Goal: Transaction & Acquisition: Purchase product/service

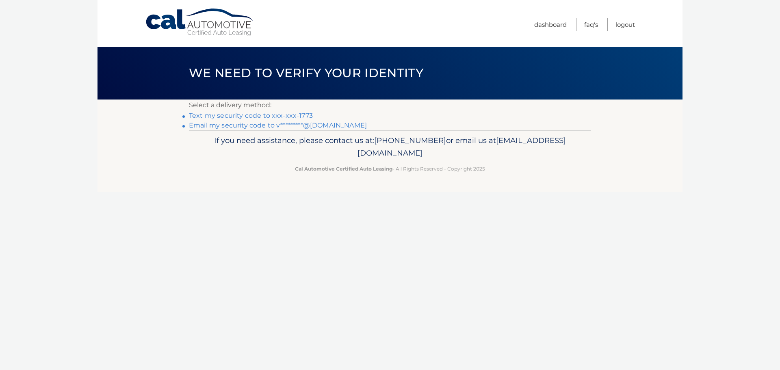
click at [277, 117] on link "Text my security code to xxx-xxx-1773" at bounding box center [251, 116] width 124 height 8
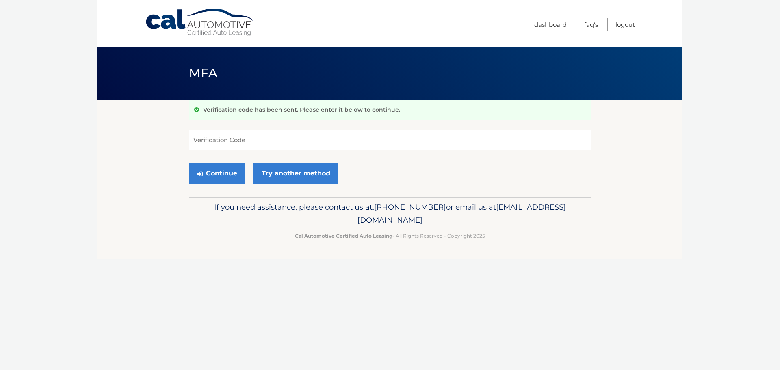
click at [232, 140] on input "Verification Code" at bounding box center [390, 140] width 402 height 20
type input "641460"
click at [230, 169] on button "Continue" at bounding box center [217, 173] width 56 height 20
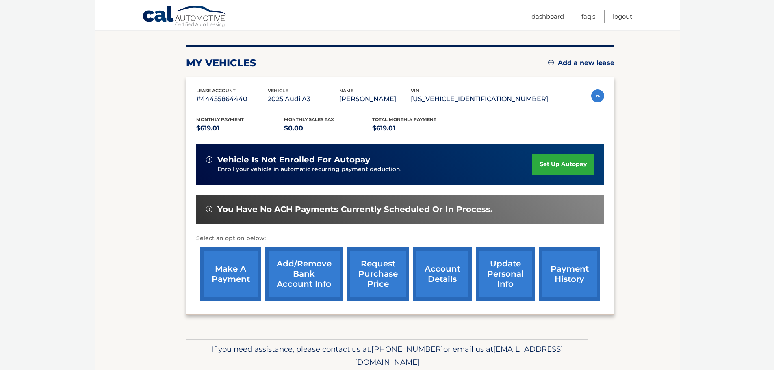
scroll to position [122, 0]
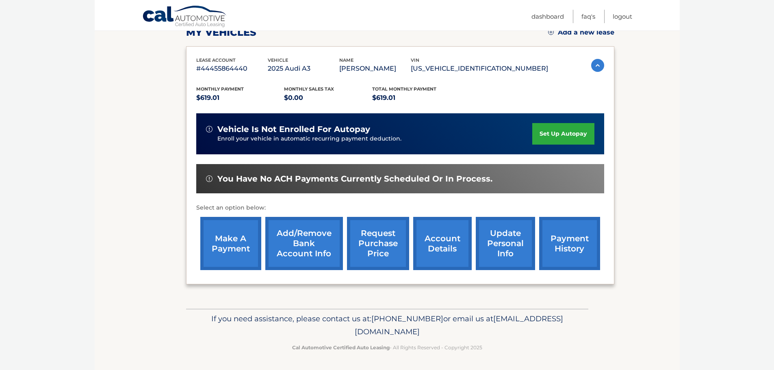
click at [239, 260] on link "make a payment" at bounding box center [230, 243] width 61 height 53
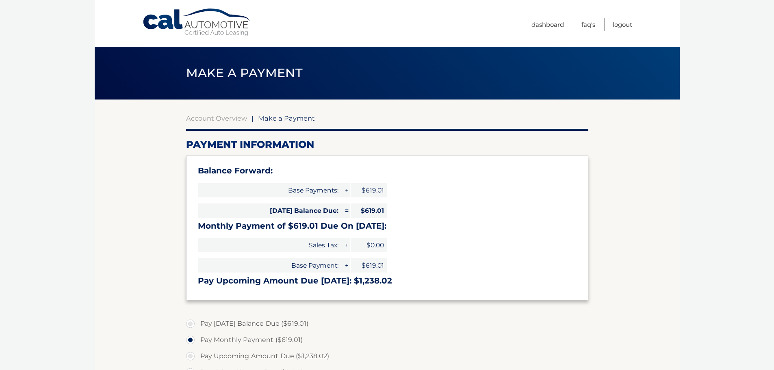
select select "YTI2YWY3MDMtZDExMS00ZDU0LTlhMTEtODhiY2Q3MzJhZjY4"
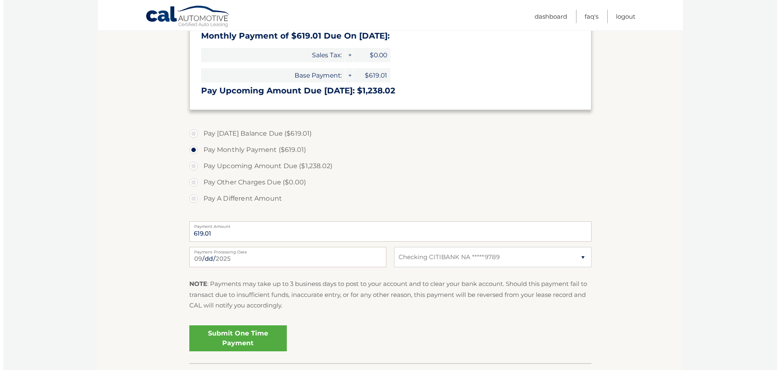
scroll to position [244, 0]
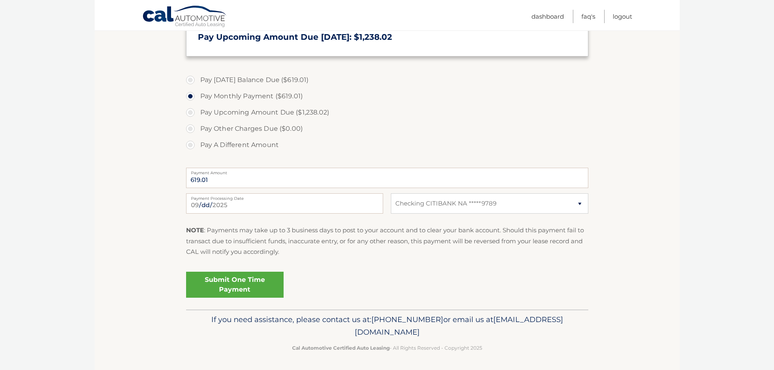
click at [260, 279] on link "Submit One Time Payment" at bounding box center [234, 285] width 97 height 26
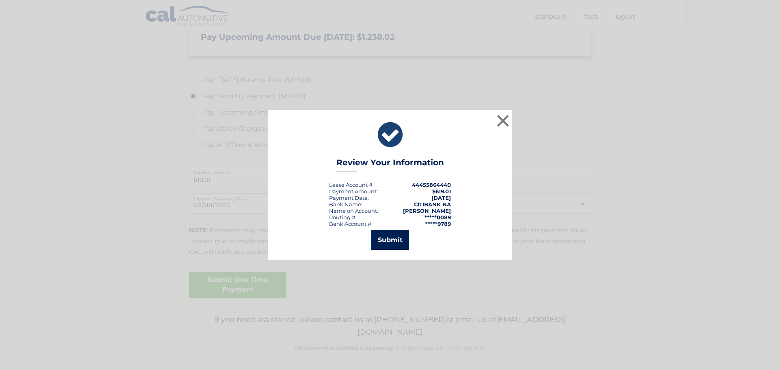
click at [385, 241] on button "Submit" at bounding box center [390, 239] width 38 height 19
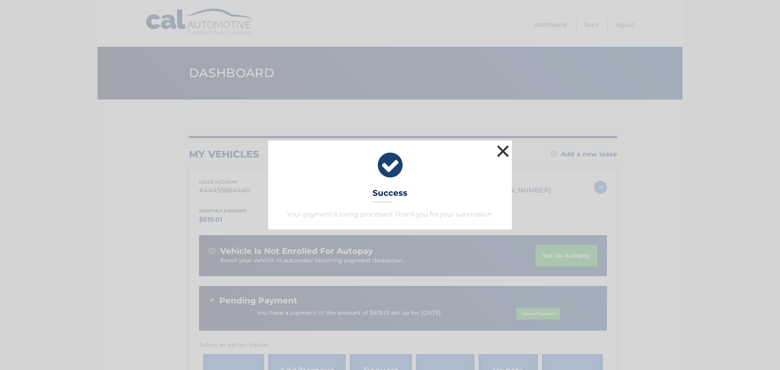
click at [507, 149] on button "×" at bounding box center [503, 151] width 16 height 16
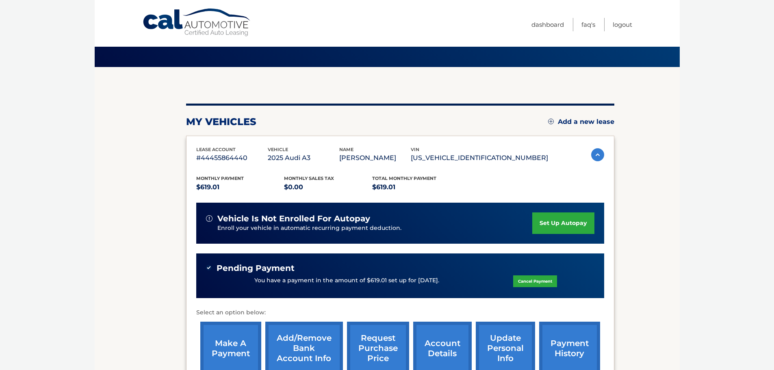
scroll to position [81, 0]
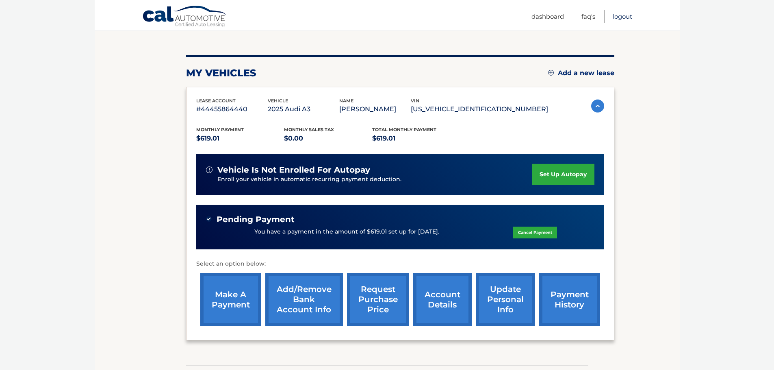
drag, startPoint x: 624, startPoint y: 16, endPoint x: 620, endPoint y: 15, distance: 4.1
click at [624, 16] on link "Logout" at bounding box center [621, 16] width 19 height 13
